Goal: Task Accomplishment & Management: Manage account settings

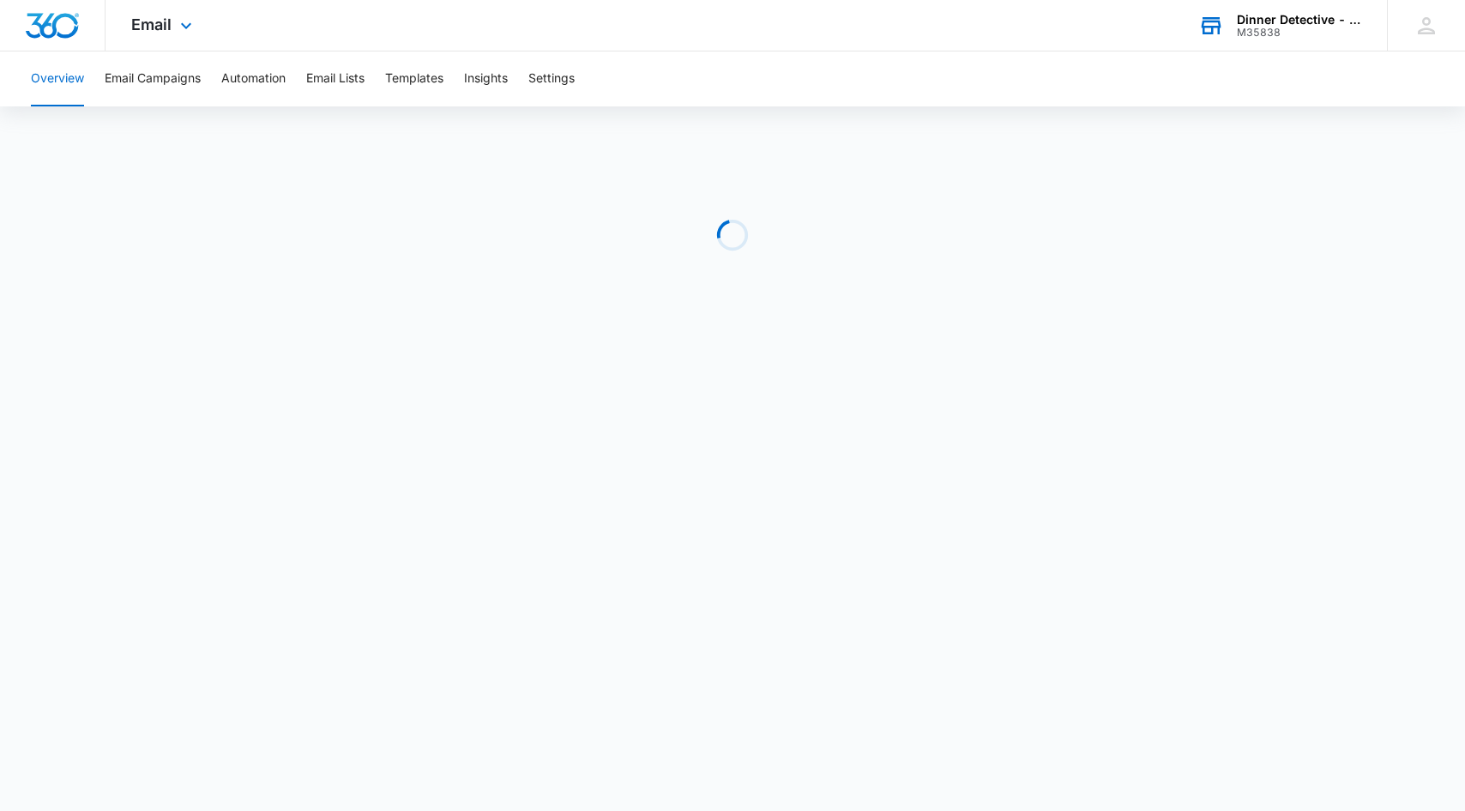
click at [1293, 14] on div "Dinner Detective - [GEOGRAPHIC_DATA]" at bounding box center [1299, 20] width 125 height 14
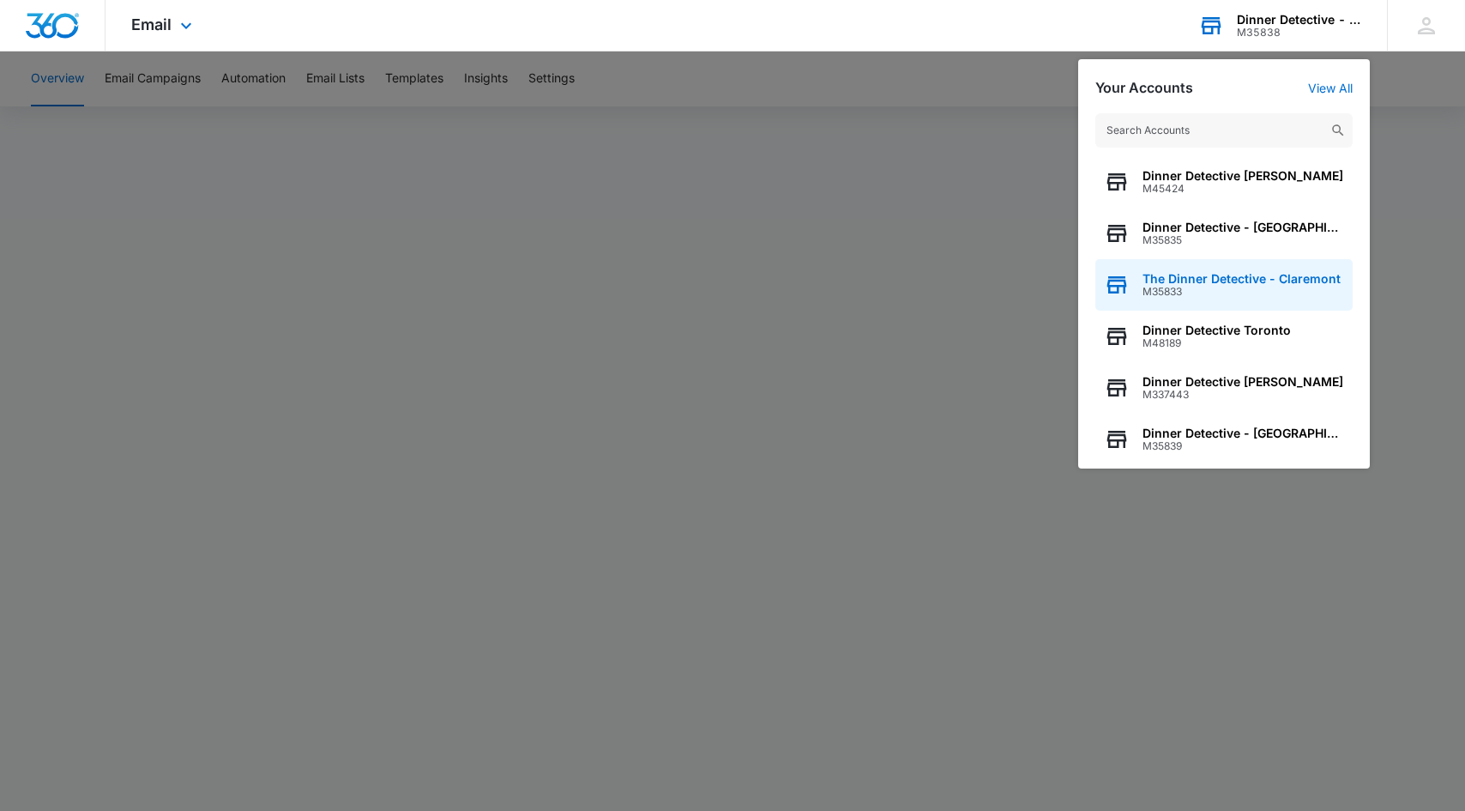
click at [1259, 280] on span "The Dinner Detective - Claremont" at bounding box center [1242, 279] width 198 height 14
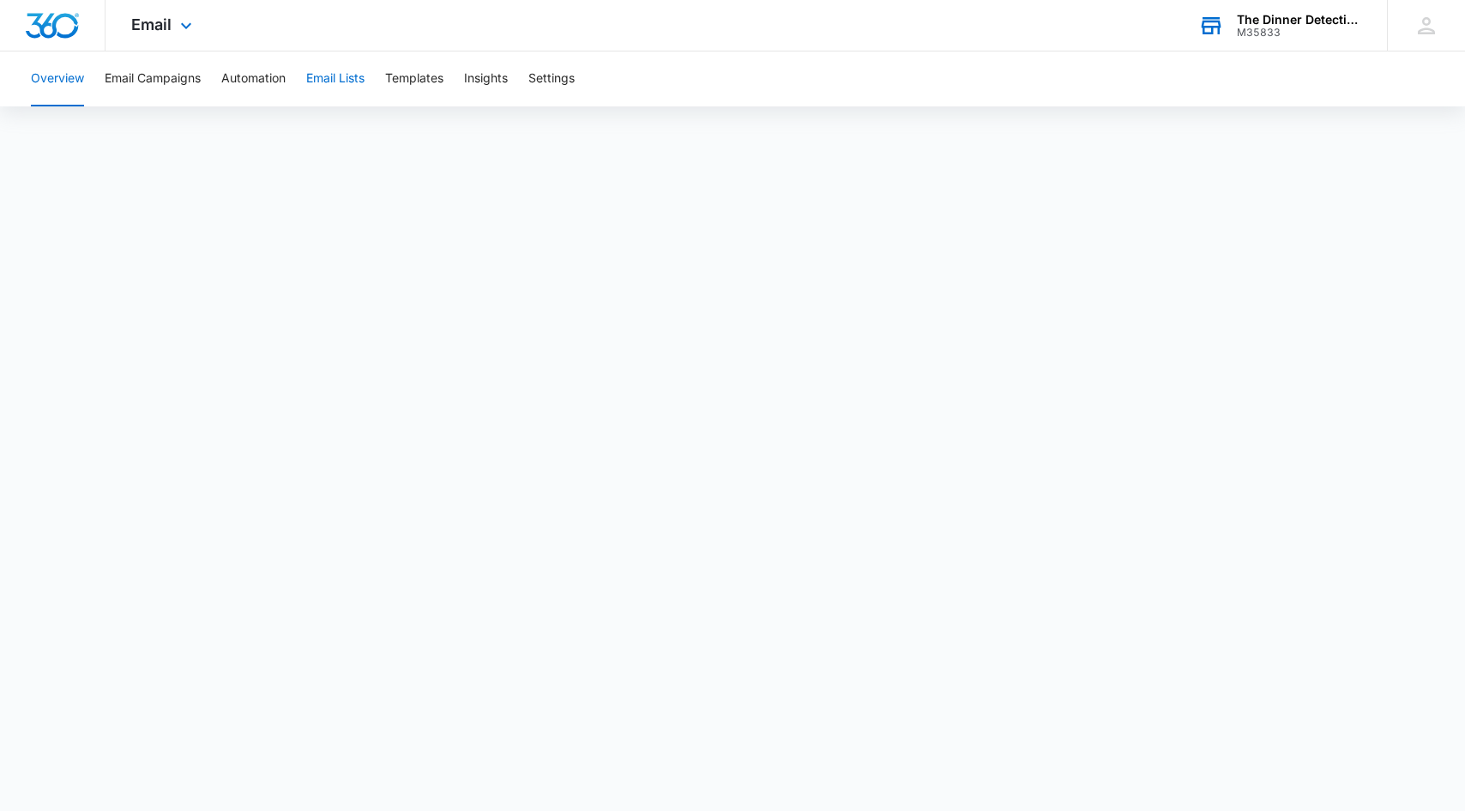
click at [317, 76] on button "Email Lists" at bounding box center [335, 78] width 58 height 55
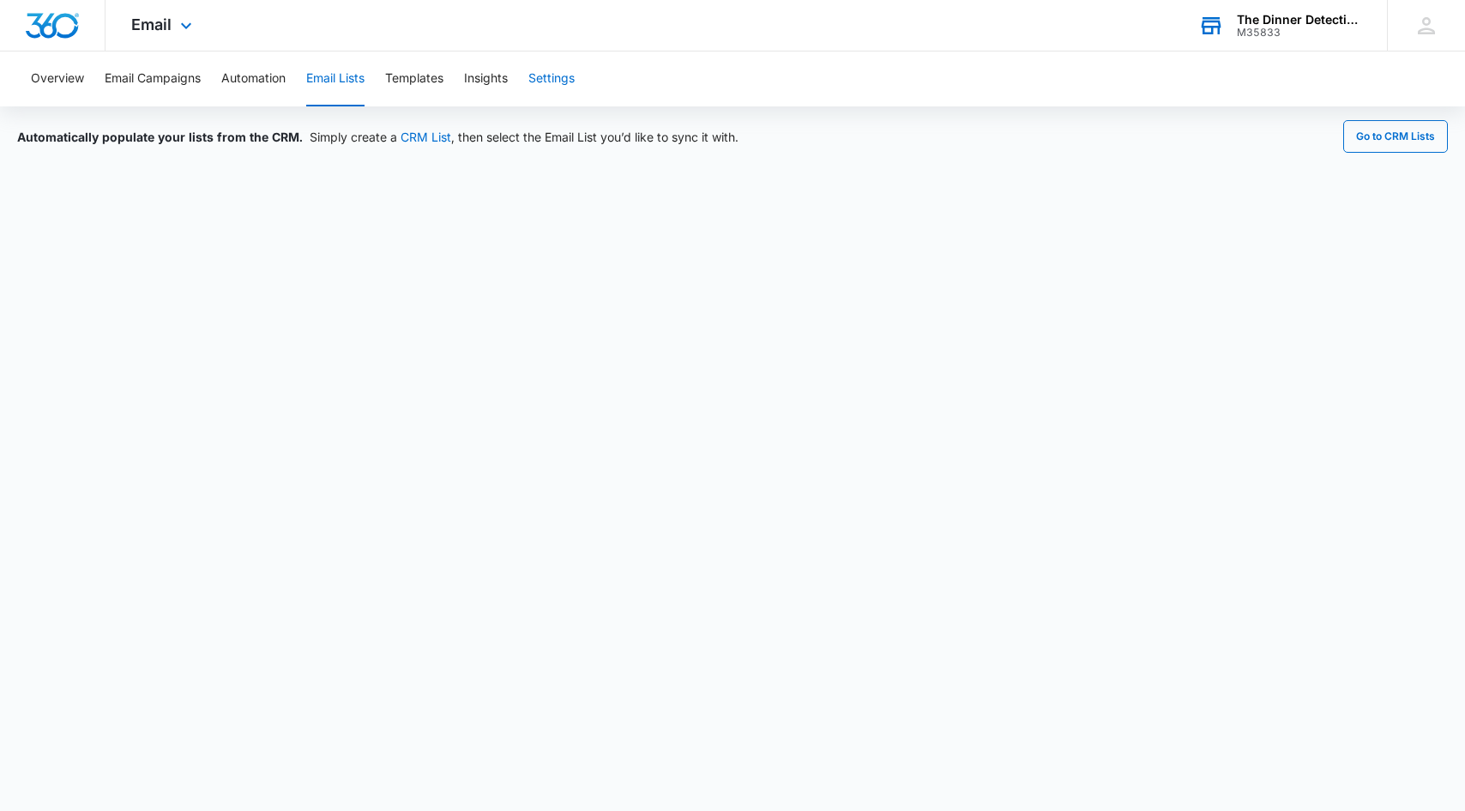
click at [569, 78] on button "Settings" at bounding box center [551, 78] width 46 height 55
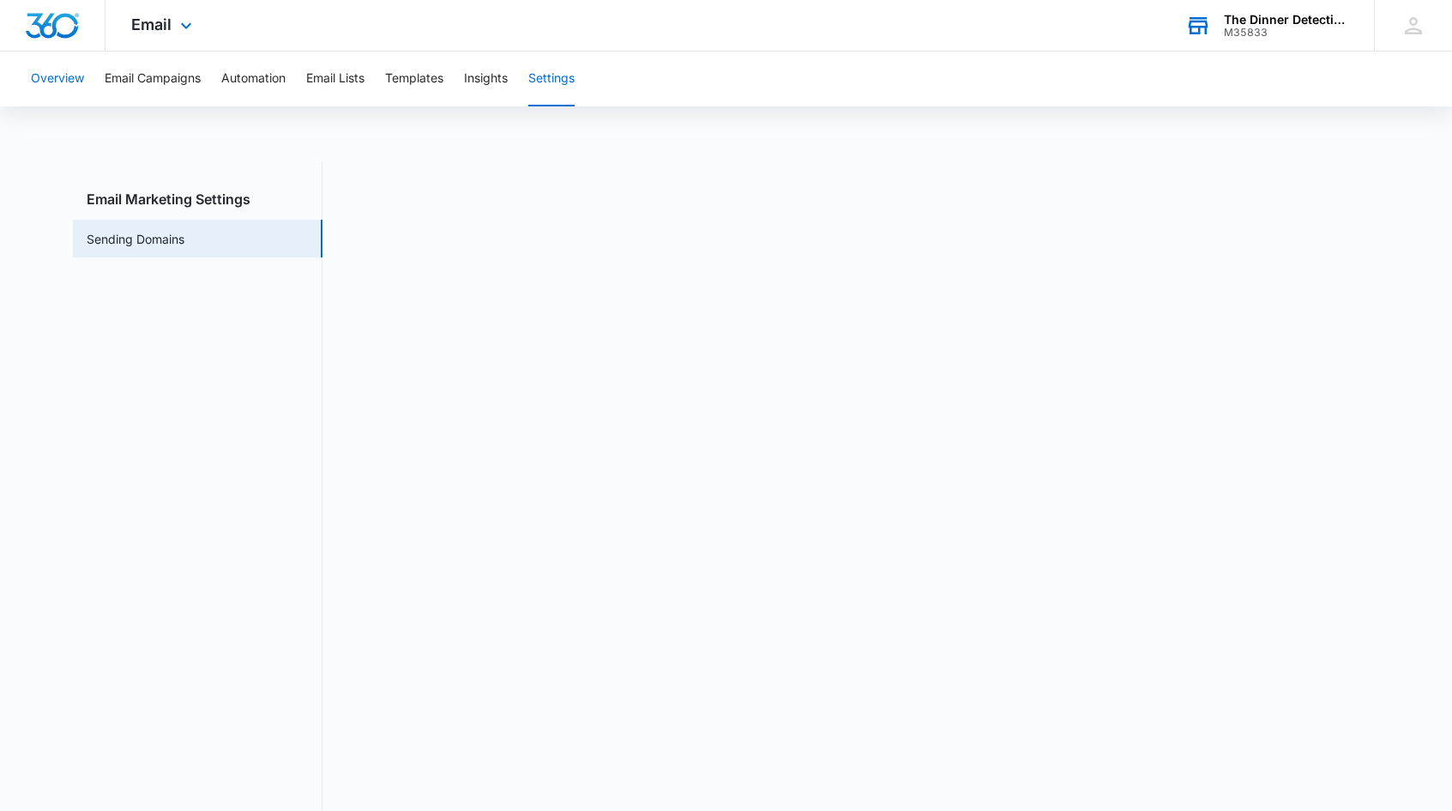
drag, startPoint x: 35, startPoint y: 82, endPoint x: 27, endPoint y: 87, distance: 8.8
click at [34, 82] on button "Overview" at bounding box center [57, 78] width 53 height 55
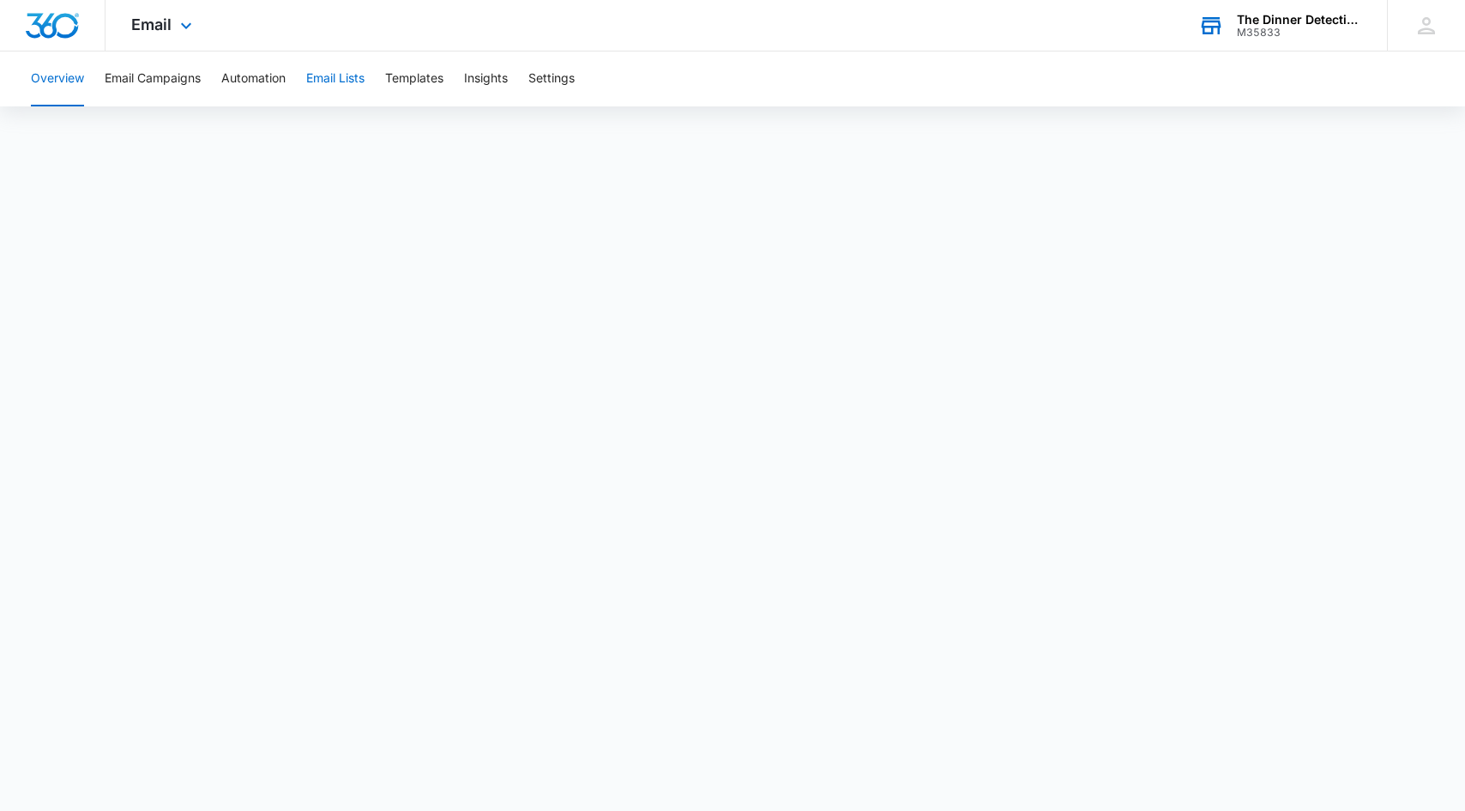
click at [345, 76] on button "Email Lists" at bounding box center [335, 78] width 58 height 55
